Goal: Task Accomplishment & Management: Manage account settings

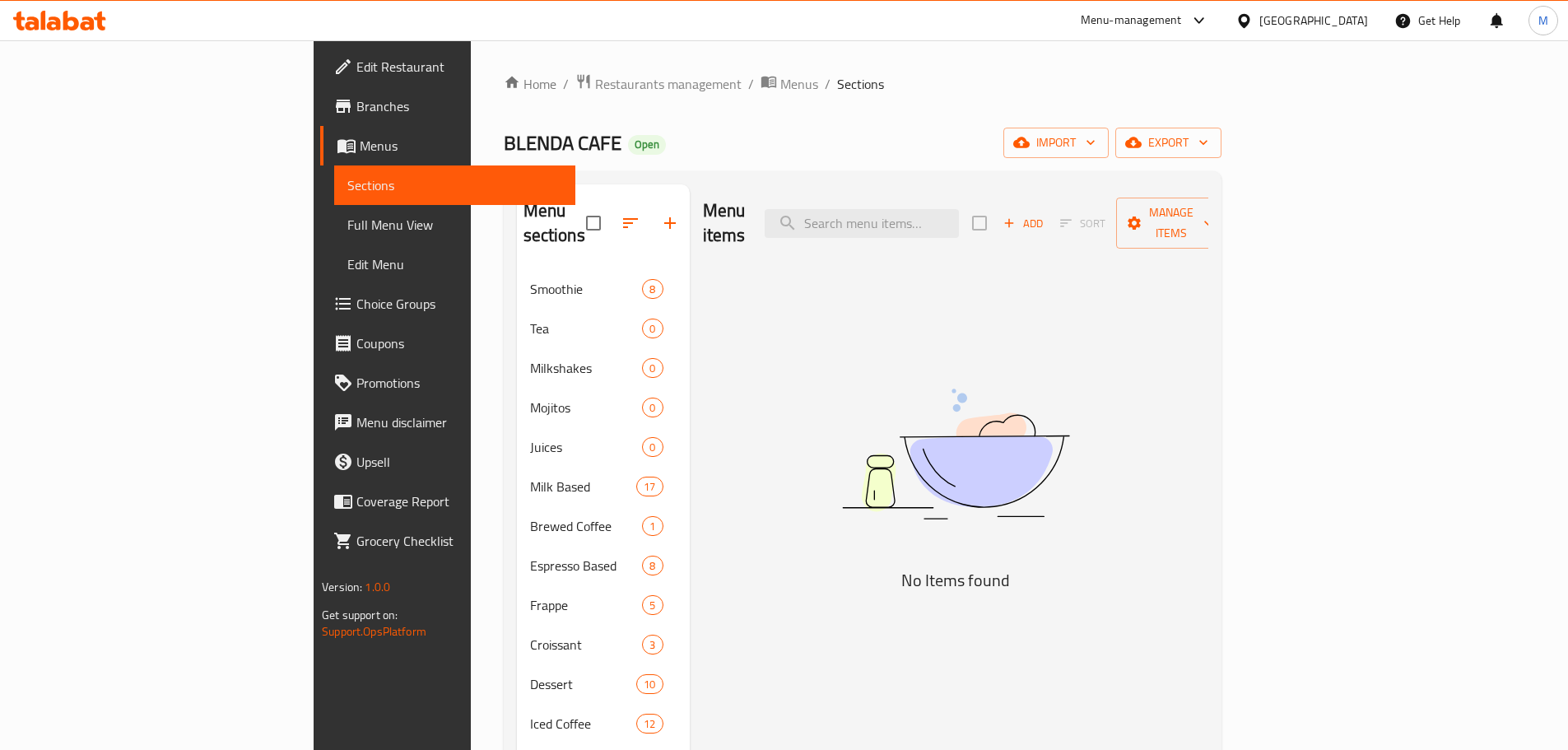
click at [1338, 19] on div "United Arab Emirates" at bounding box center [1313, 20] width 108 height 18
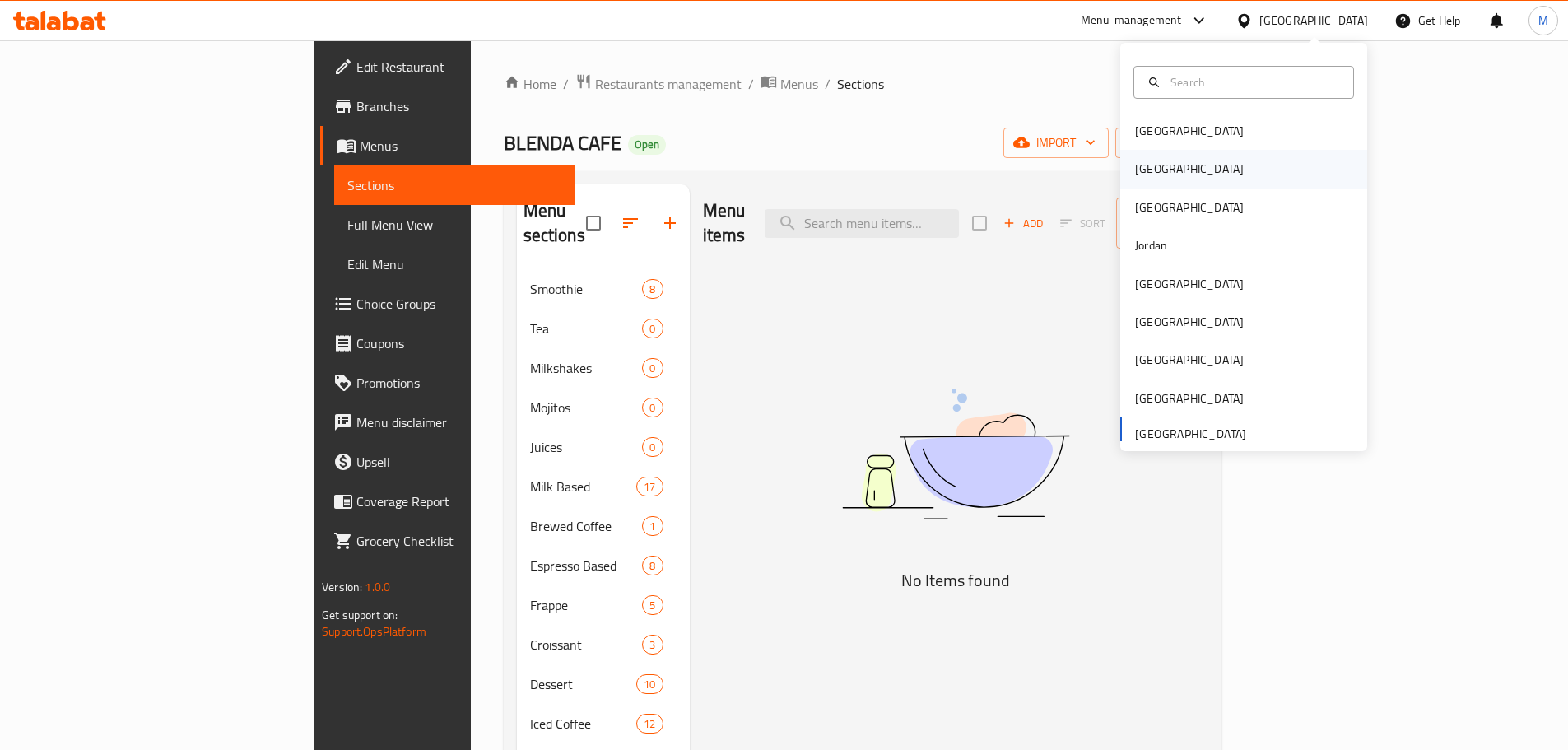
click at [1147, 174] on div "Egypt" at bounding box center [1189, 168] width 108 height 18
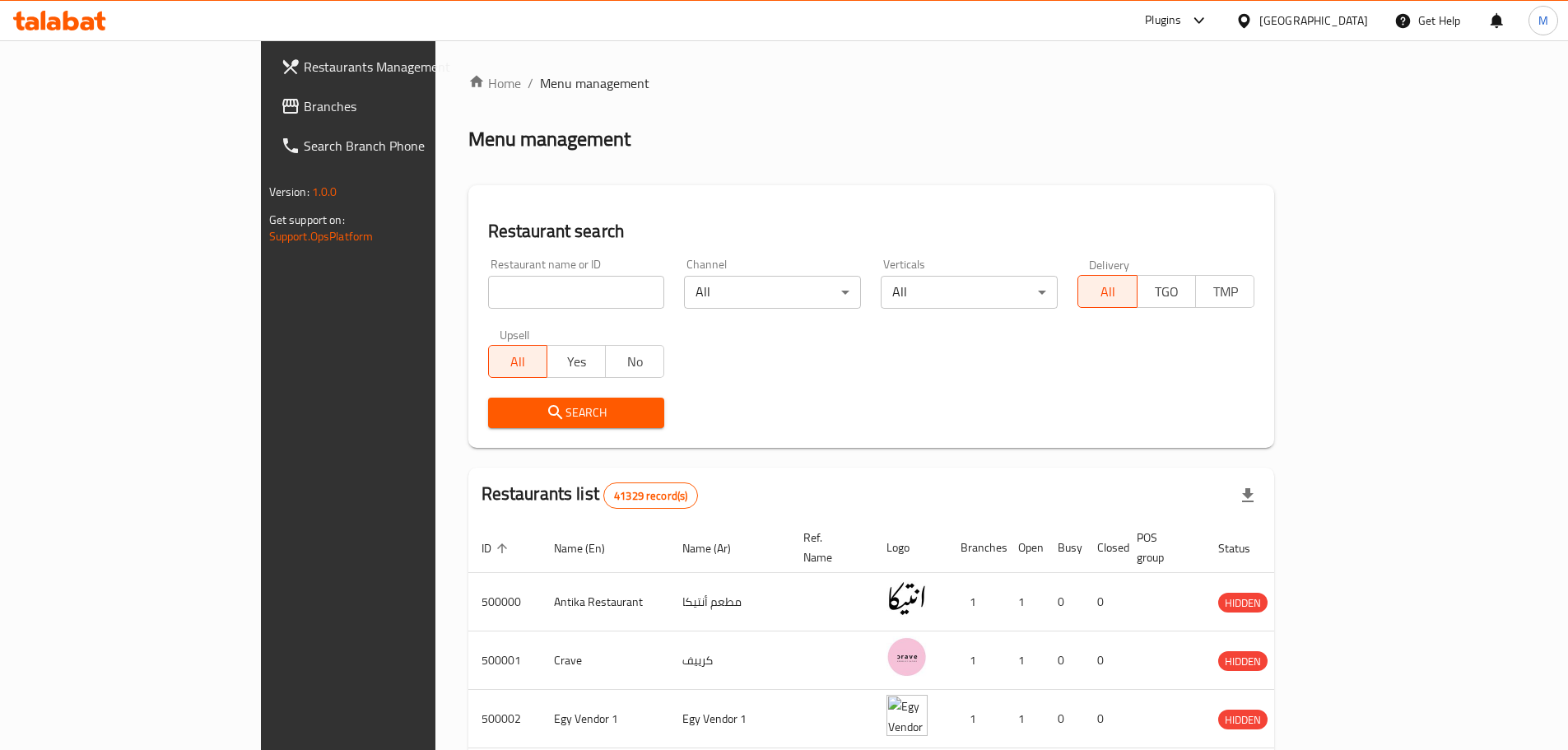
click at [304, 109] on span "Branches" at bounding box center [406, 106] width 206 height 20
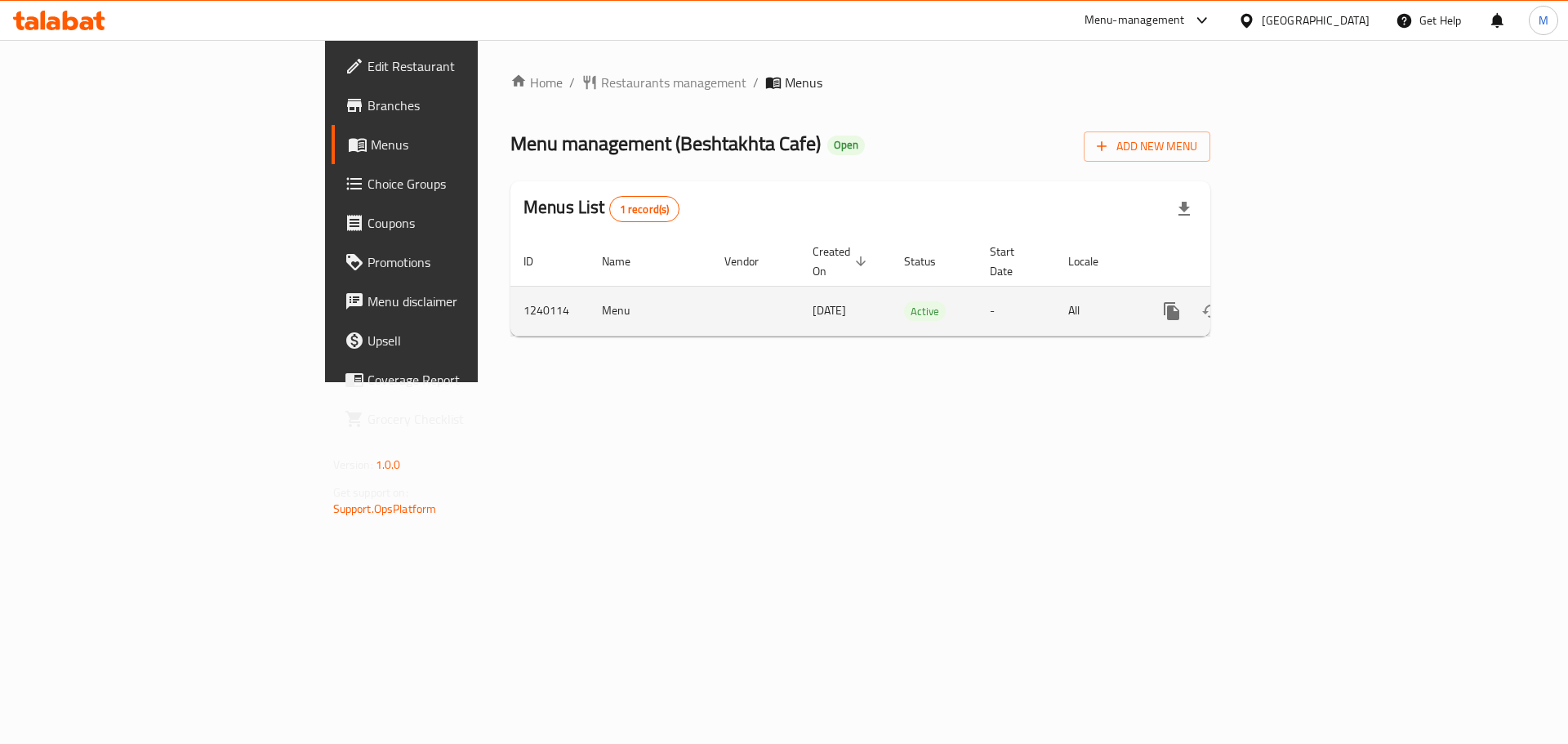
click at [1309, 291] on link "enhanced table" at bounding box center [1289, 311] width 39 height 39
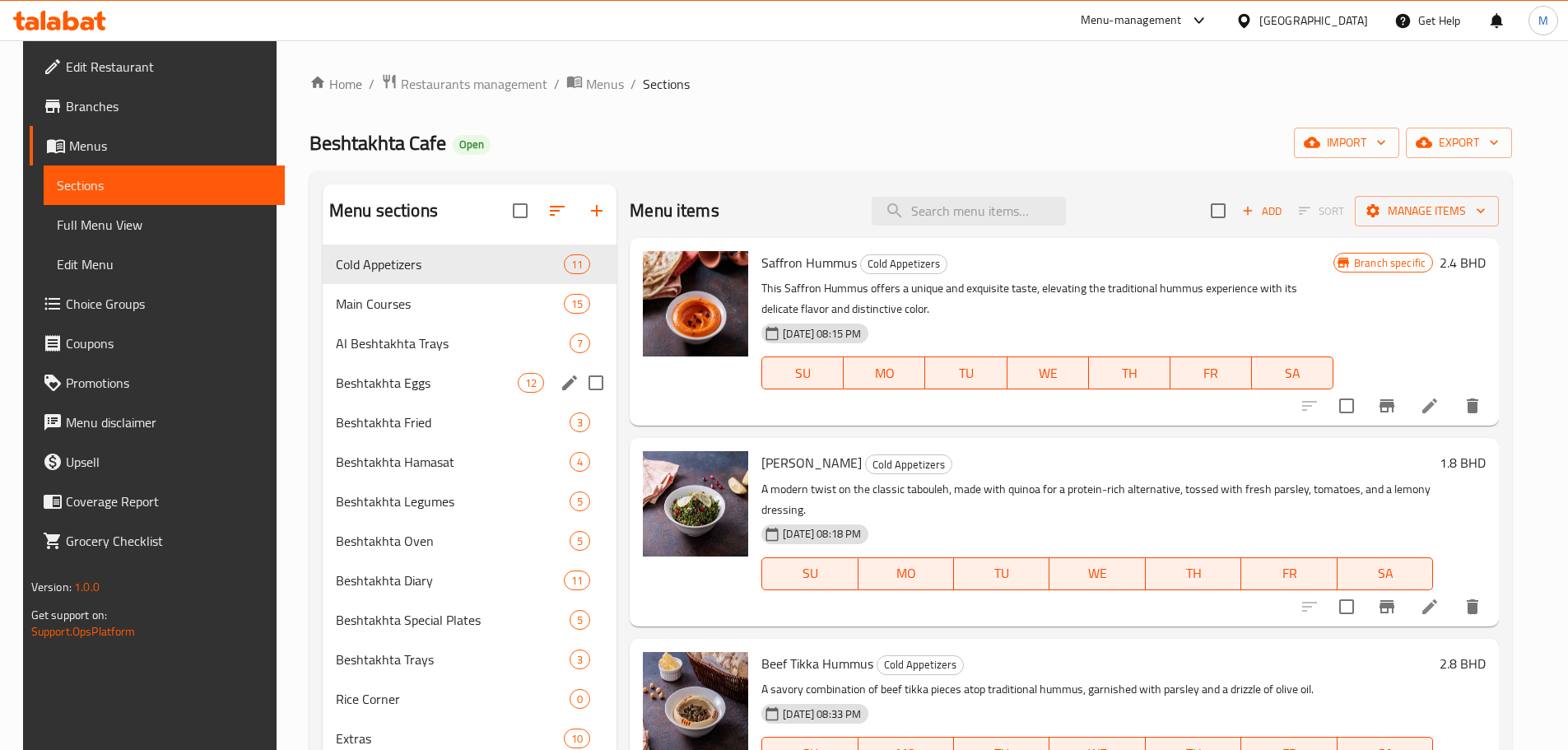
click at [406, 354] on div "Al Beshtakhta Trays 7" at bounding box center [469, 343] width 293 height 39
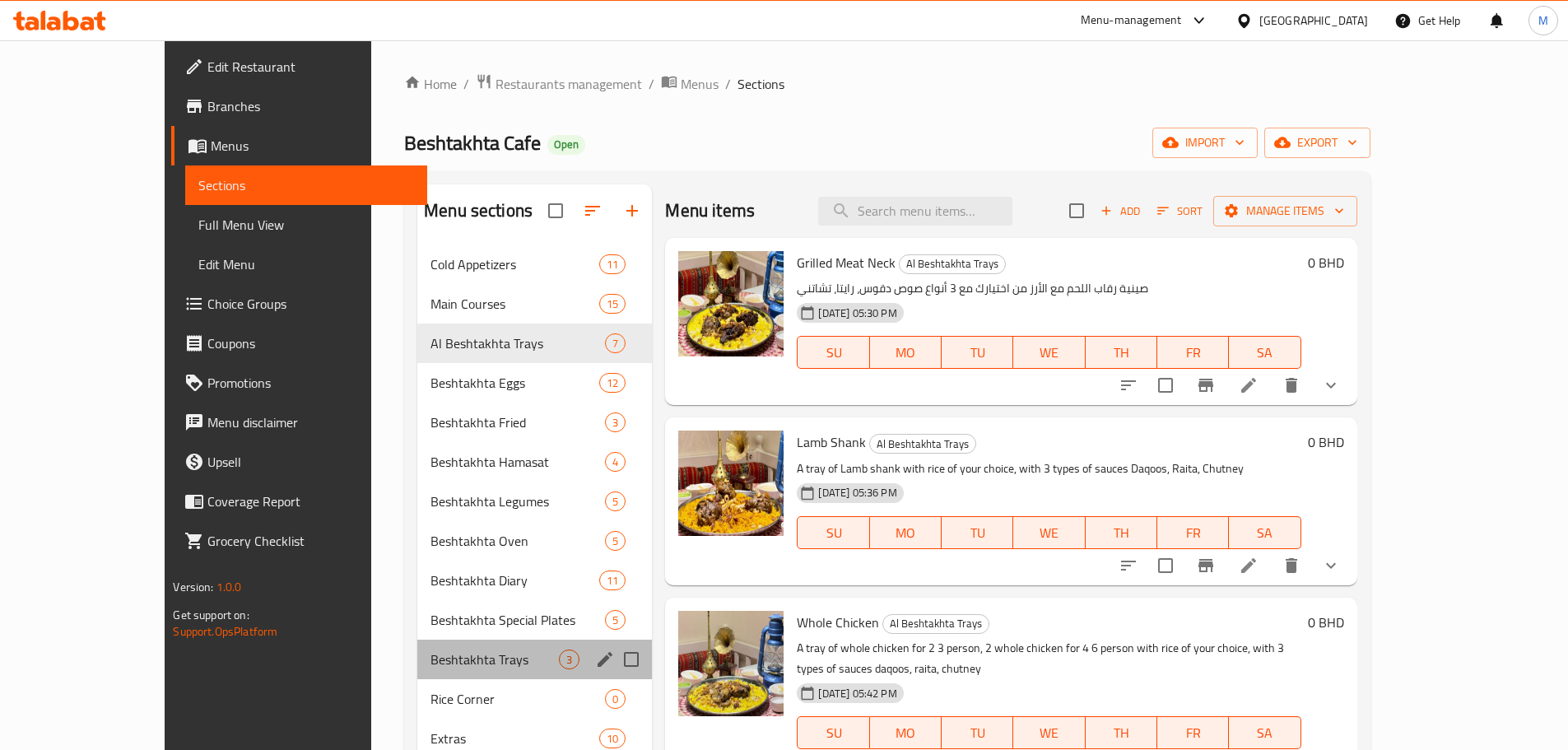
click at [440, 646] on div "Beshtakhta Trays 3" at bounding box center [534, 660] width 235 height 39
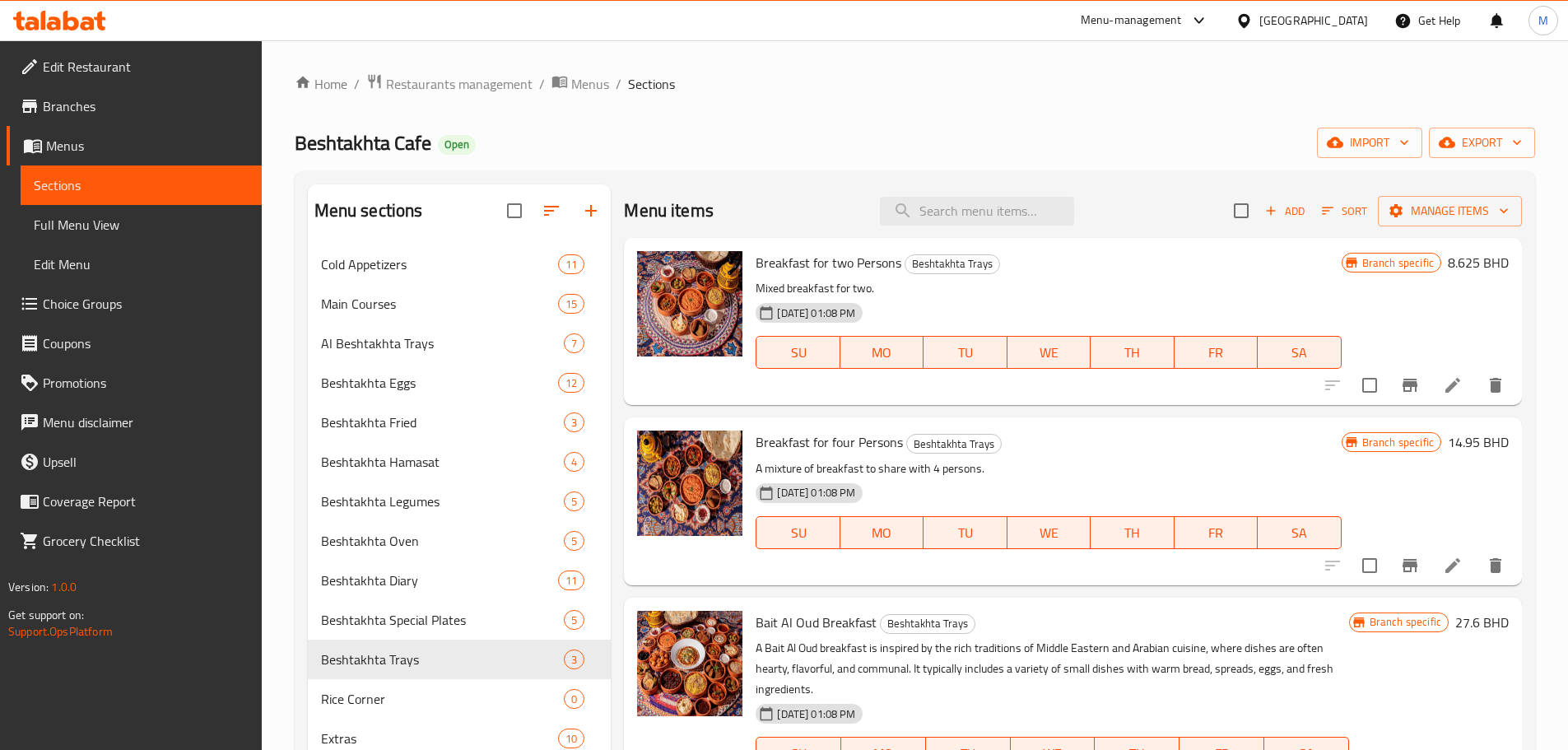
click at [1442, 387] on li at bounding box center [1453, 385] width 46 height 30
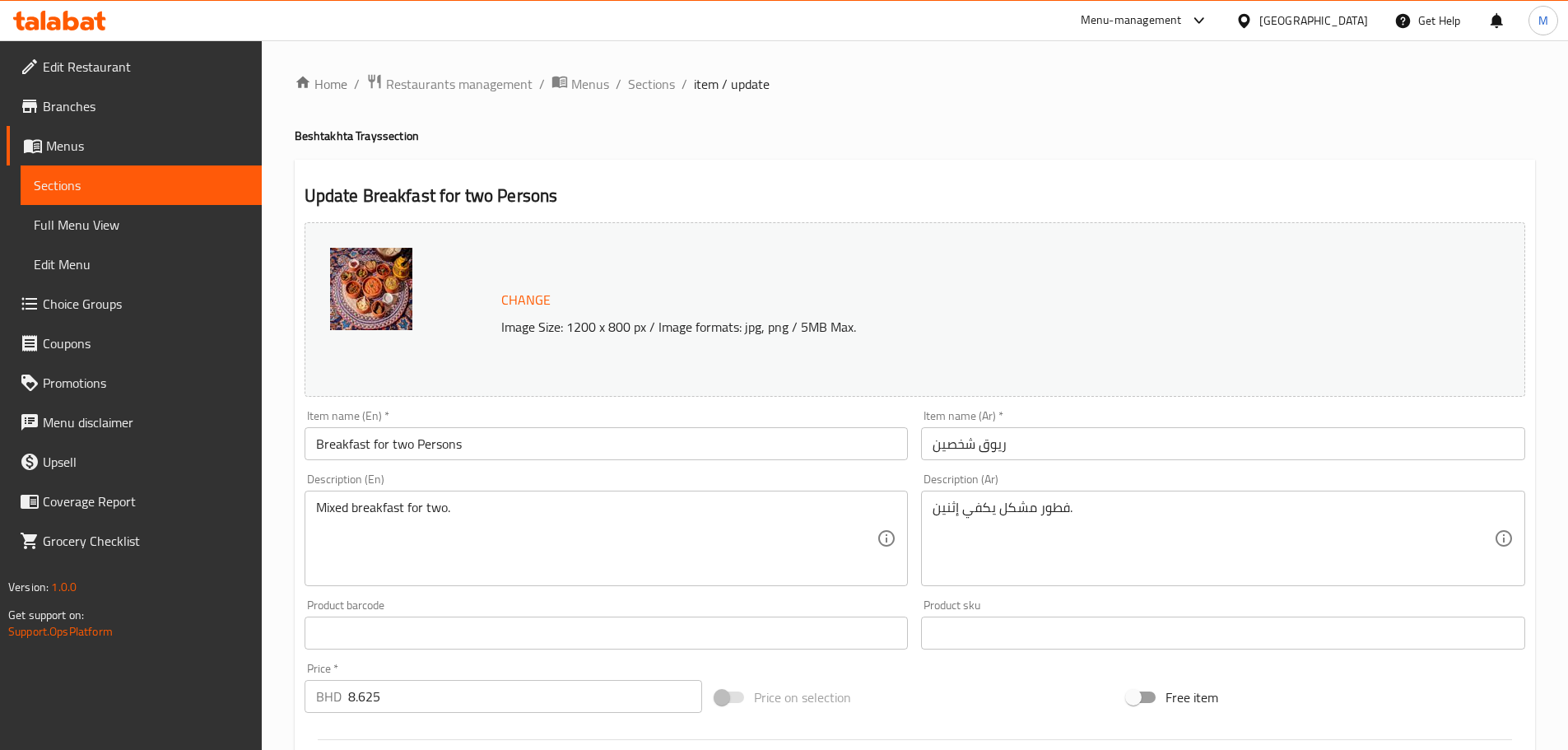
drag, startPoint x: 642, startPoint y: 85, endPoint x: 667, endPoint y: 119, distance: 42.2
click at [642, 85] on span "Sections" at bounding box center [651, 84] width 47 height 20
